Goal: Task Accomplishment & Management: Manage account settings

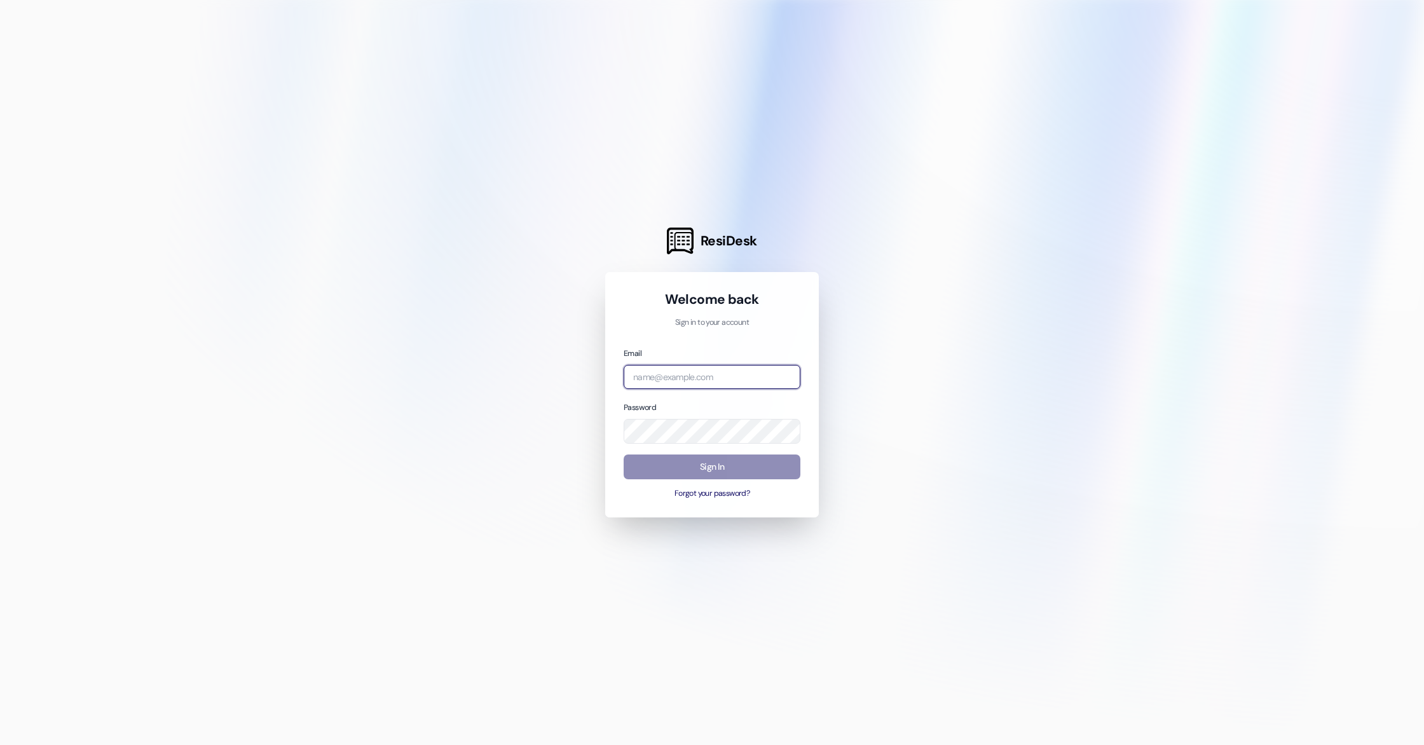
type input "[PERSON_NAME][EMAIL_ADDRESS][DOMAIN_NAME]"
click at [688, 464] on button "Sign In" at bounding box center [712, 466] width 177 height 25
